Goal: Entertainment & Leisure: Consume media (video, audio)

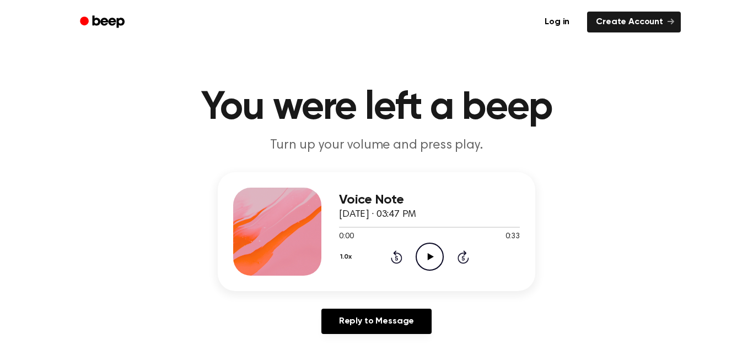
click at [436, 255] on icon "Play Audio" at bounding box center [429, 257] width 28 height 28
click at [425, 253] on icon "Pause Audio" at bounding box center [429, 257] width 28 height 28
click at [342, 232] on span "0:04" at bounding box center [346, 237] width 14 height 12
click at [339, 228] on div at bounding box center [351, 227] width 25 height 1
click at [426, 267] on icon "Play Audio" at bounding box center [429, 257] width 28 height 28
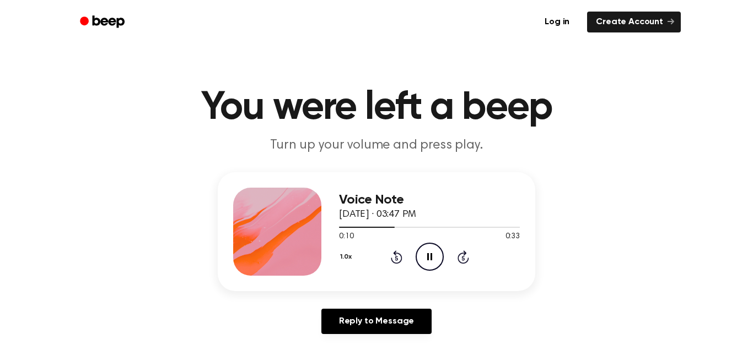
click at [428, 251] on icon "Pause Audio" at bounding box center [429, 257] width 28 height 28
